Goal: Task Accomplishment & Management: Manage account settings

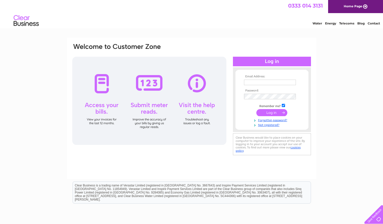
type input "[EMAIL_ADDRESS][DOMAIN_NAME]"
click at [272, 112] on input "submit" at bounding box center [272, 112] width 31 height 7
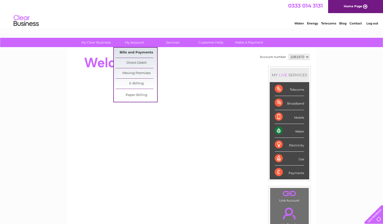
click at [139, 52] on link "Bills and Payments" at bounding box center [137, 53] width 42 height 10
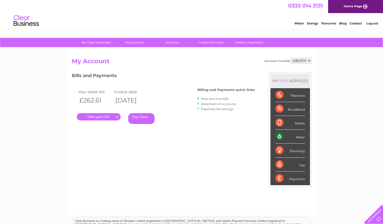
click at [113, 115] on link "." at bounding box center [99, 116] width 44 height 7
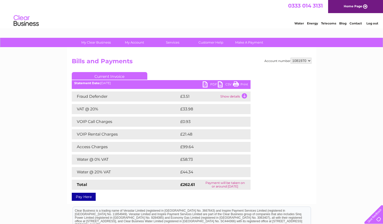
click at [213, 84] on link "PDF" at bounding box center [210, 84] width 15 height 7
